Goal: Transaction & Acquisition: Register for event/course

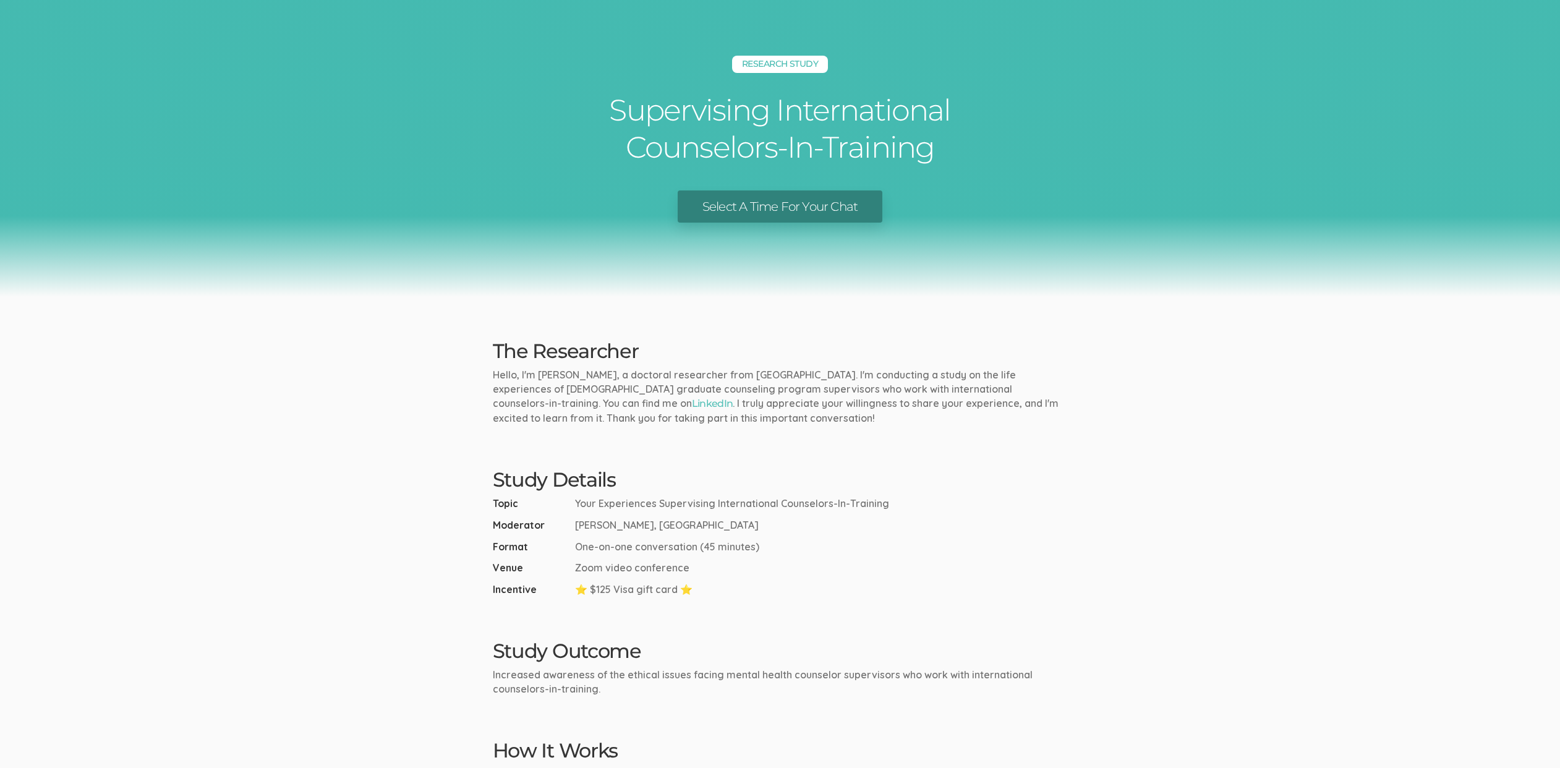
click at [695, 404] on p "Hello, I'm [PERSON_NAME], a doctoral researcher from [GEOGRAPHIC_DATA]. I'm con…" at bounding box center [780, 396] width 575 height 57
click at [741, 203] on link "Select A Time For Your Chat" at bounding box center [780, 206] width 205 height 33
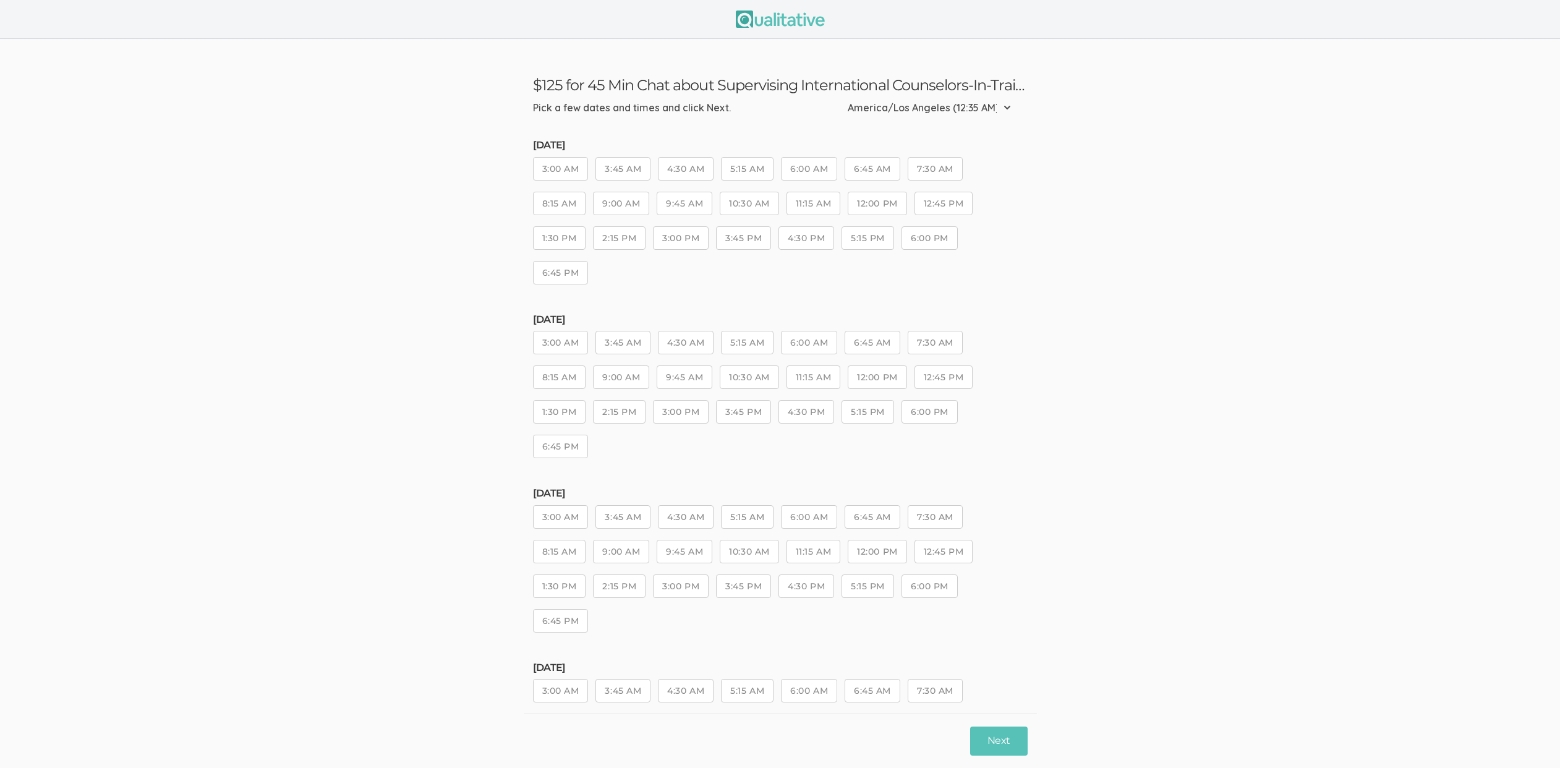
drag, startPoint x: 683, startPoint y: 233, endPoint x: 769, endPoint y: 335, distance: 133.9
click at [683, 233] on button "3:00 PM" at bounding box center [681, 238] width 56 height 24
click at [985, 731] on button "Next" at bounding box center [998, 741] width 57 height 29
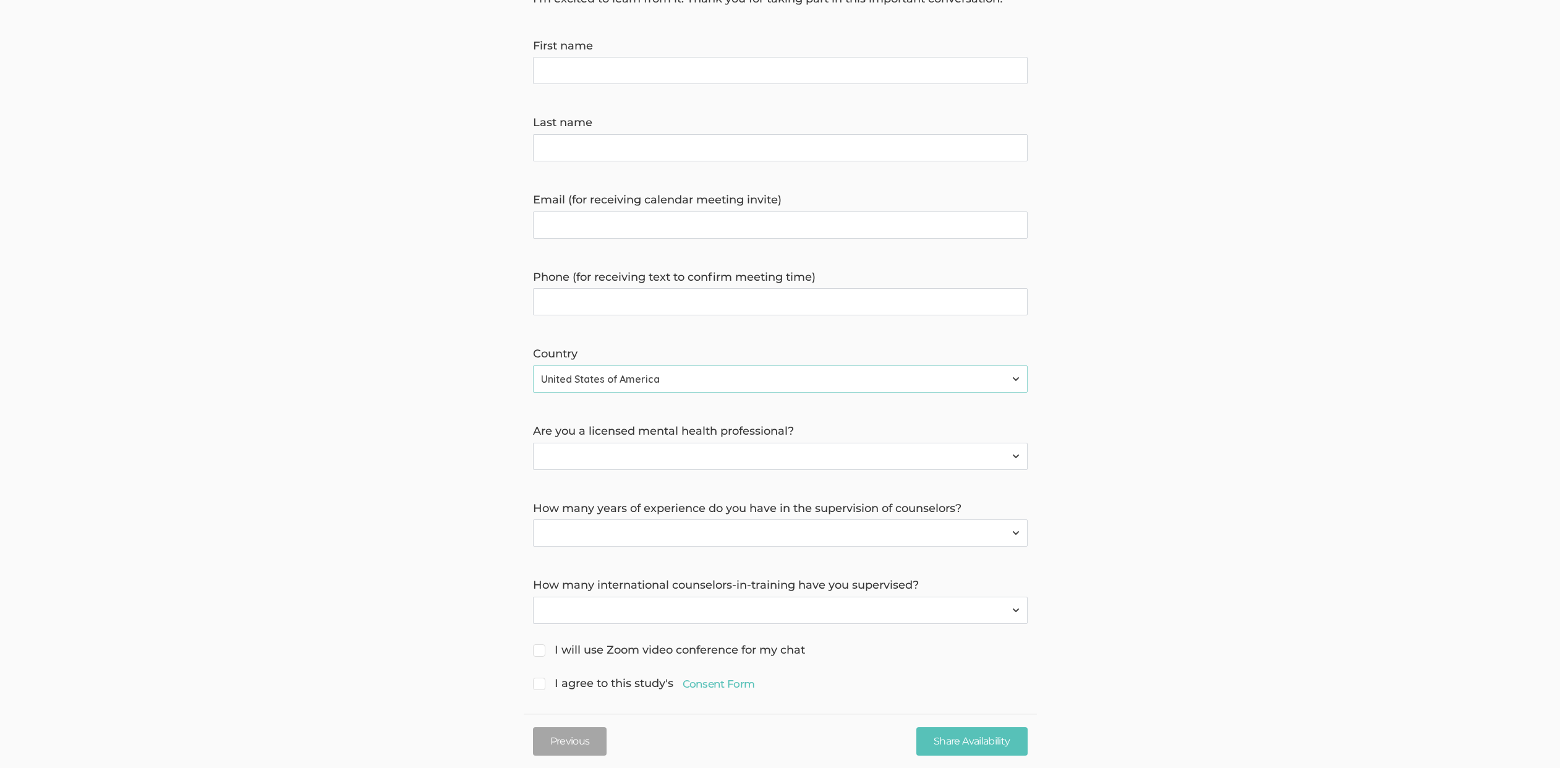
scroll to position [208, 0]
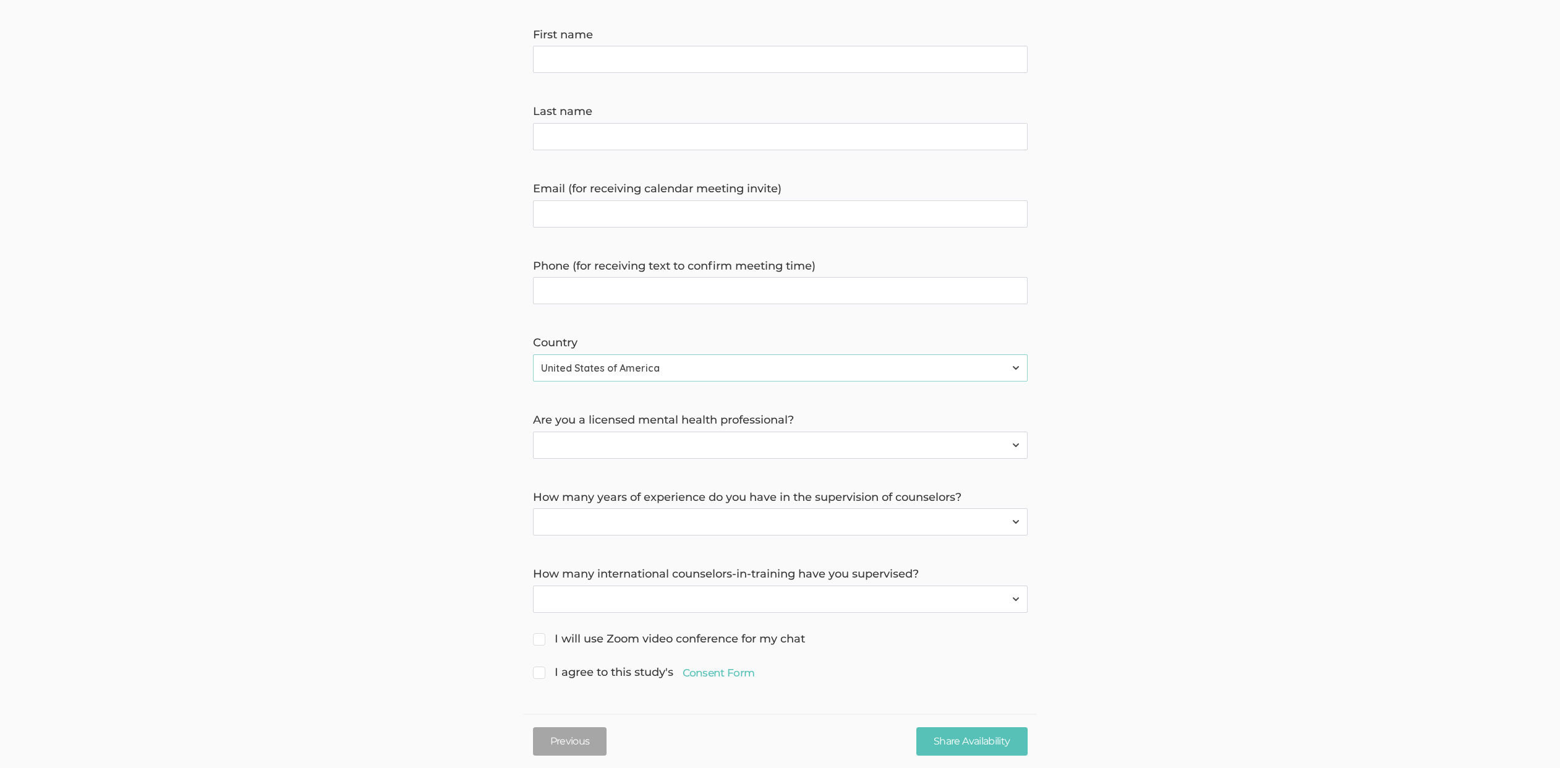
click at [695, 527] on select "Less than 2 years 2 to 4 years 4+ years" at bounding box center [780, 521] width 495 height 27
click at [752, 601] on select "None 1 to 2 3+" at bounding box center [780, 599] width 495 height 27
click at [693, 439] on select "Yes No" at bounding box center [780, 445] width 495 height 27
click at [757, 674] on div "I agree to this study's Consent Form" at bounding box center [780, 674] width 513 height 18
click at [730, 674] on link "Consent Form" at bounding box center [719, 672] width 72 height 15
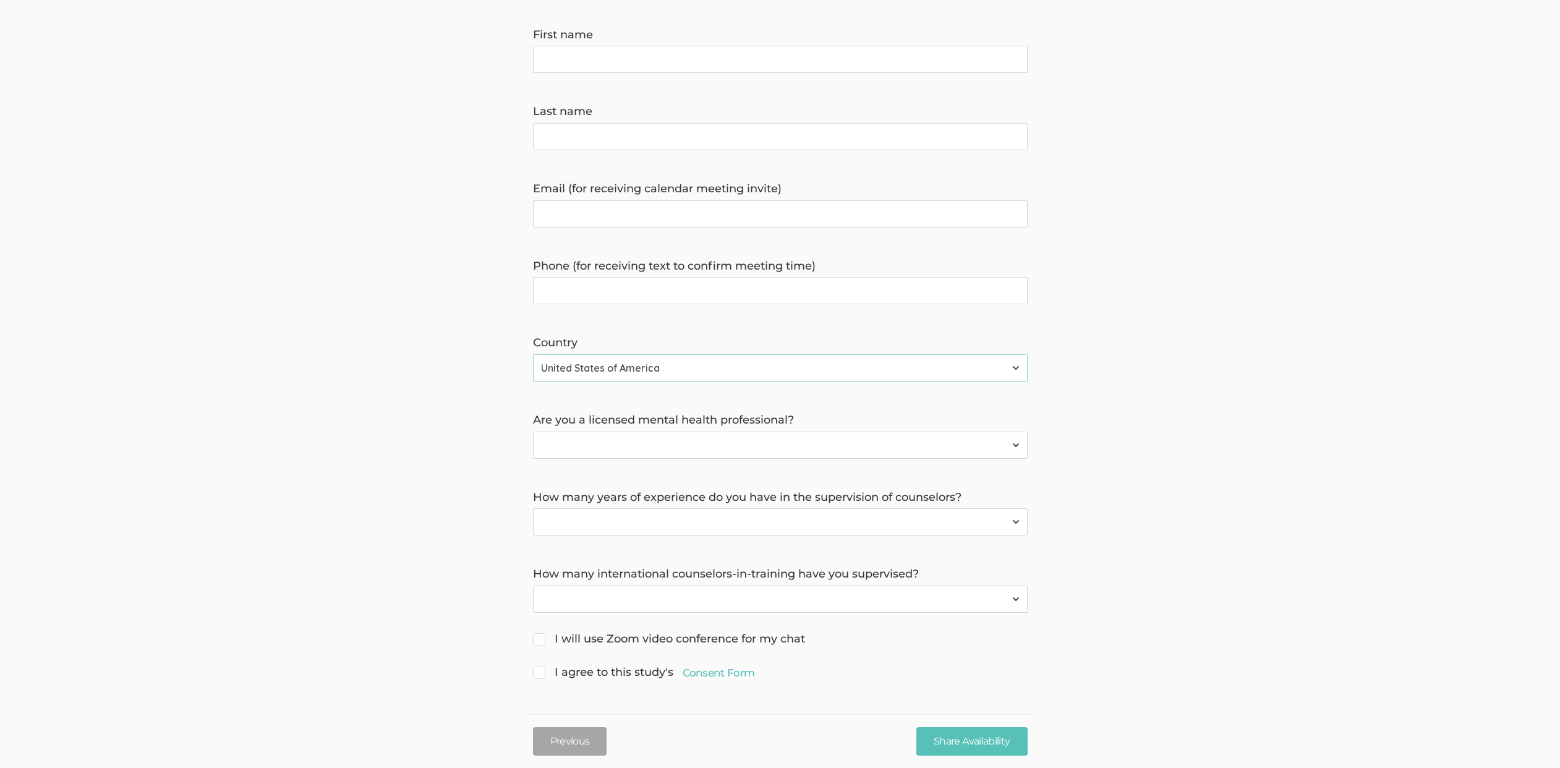
click at [428, 444] on form "Hello, I'm [PERSON_NAME], a doctoral researcher from [GEOGRAPHIC_DATA]. I'm con…" at bounding box center [780, 300] width 1560 height 766
